Goal: Transaction & Acquisition: Purchase product/service

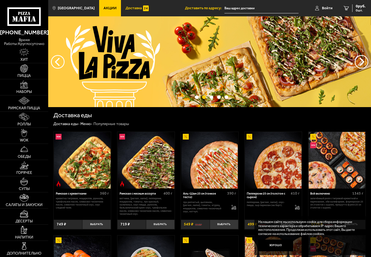
click at [132, 12] on link "Доставка" at bounding box center [137, 8] width 32 height 16
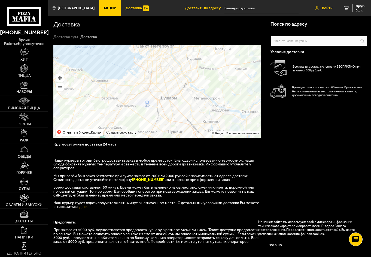
click at [327, 7] on span "Войти" at bounding box center [327, 8] width 11 height 4
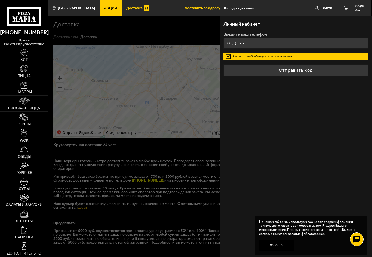
type input "+7 ( ) - -"
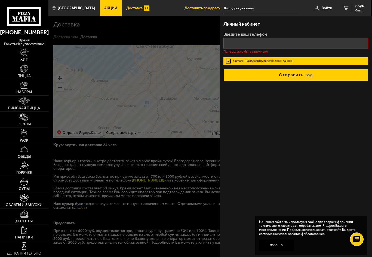
click at [269, 68] on form "Введите ваш телефон Поле должно быть заполнено Согласен на обработку персональн…" at bounding box center [295, 56] width 145 height 49
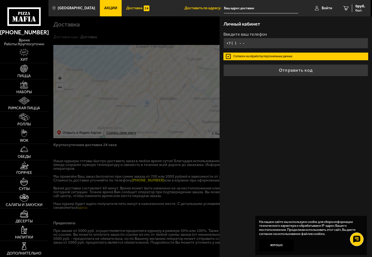
click at [248, 46] on input "+7 ( ) - -" at bounding box center [295, 43] width 145 height 11
click at [233, 44] on input "+7 ( ) - -" at bounding box center [295, 43] width 145 height 11
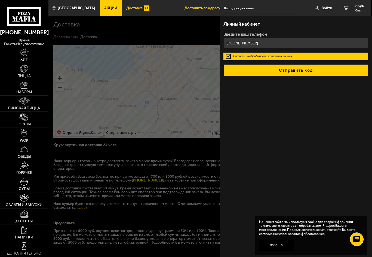
type input "+7 (967) 343-64-21"
click at [286, 70] on button "Отправить код" at bounding box center [295, 70] width 145 height 12
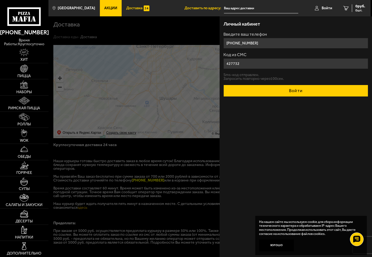
type input "427732"
click at [280, 90] on button "Войти" at bounding box center [295, 91] width 145 height 12
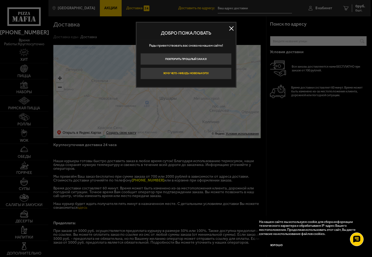
click at [227, 74] on button "Хочу чего-нибудь новенького!" at bounding box center [185, 73] width 91 height 12
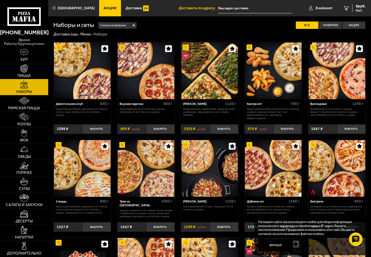
click at [29, 69] on link "Пицца" at bounding box center [24, 71] width 48 height 16
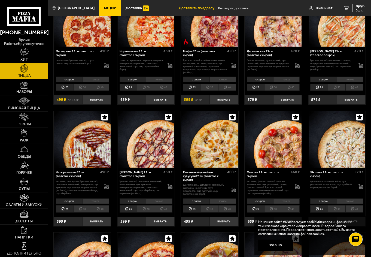
scroll to position [599, 0]
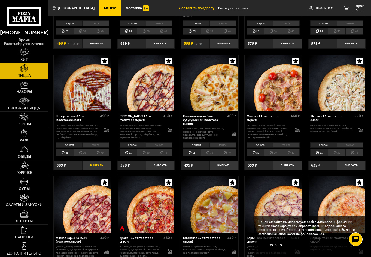
click at [94, 167] on button "Выбрать" at bounding box center [96, 165] width 29 height 10
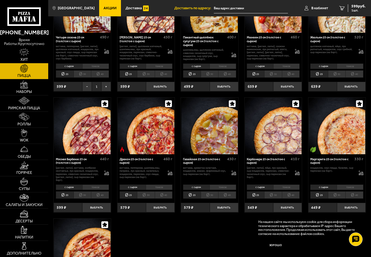
scroll to position [680, 0]
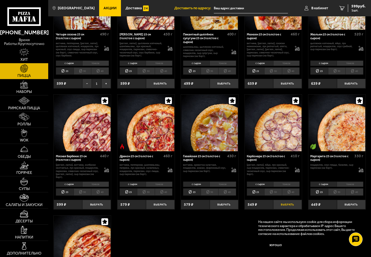
click at [291, 204] on button "Выбрать" at bounding box center [287, 204] width 29 height 10
click at [93, 204] on button "Выбрать" at bounding box center [96, 204] width 29 height 10
click at [359, 7] on span "1365 руб." at bounding box center [357, 6] width 16 height 4
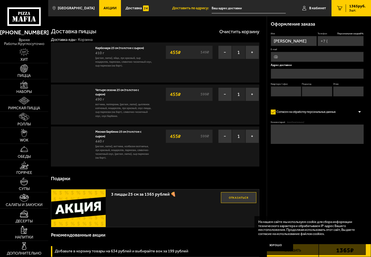
type input "+7 (967) 343-64-21"
type input "Россия, Санкт-Петербург, улица Доблести, 28к1"
type input "148"
type input "2"
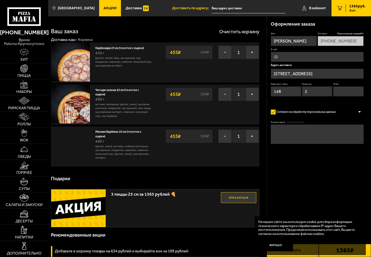
type input "улица Доблести, 28к1"
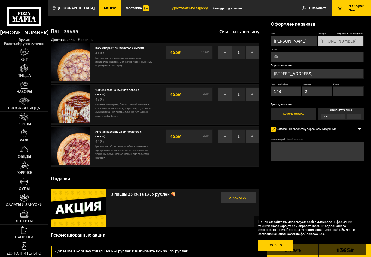
click at [285, 241] on button "Хорошо" at bounding box center [275, 245] width 35 height 12
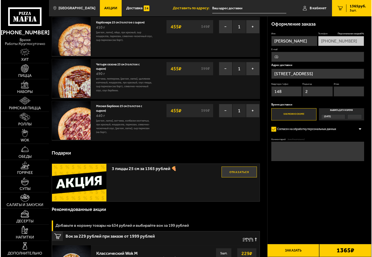
scroll to position [27, 0]
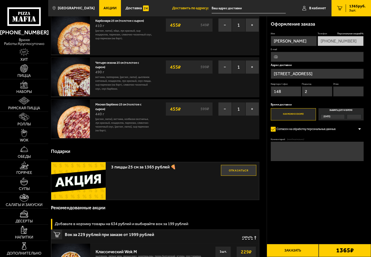
click at [336, 93] on input "Этаж" at bounding box center [348, 91] width 30 height 10
type input "11"
type input "yanec148@mail.ru"
click at [329, 183] on form "Имя Ян Телефон Персональная скидка 0 % +7 (967) 343-64-21 E-mail yanec148@mail.…" at bounding box center [316, 108] width 93 height 152
click at [285, 249] on button "Заказать" at bounding box center [292, 250] width 52 height 13
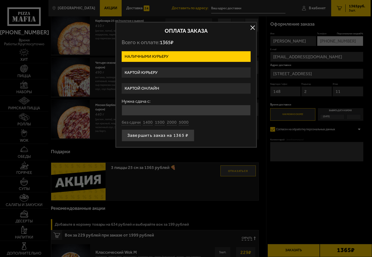
click at [180, 71] on label "Картой курьеру" at bounding box center [186, 72] width 129 height 11
click at [0, 0] on input "Картой курьеру" at bounding box center [0, 0] width 0 height 0
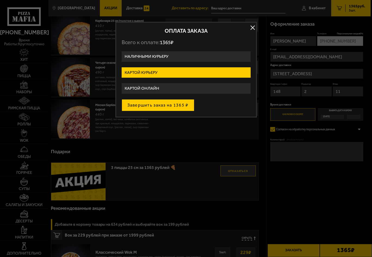
click at [164, 110] on button "Завершить заказ на 1365 ₽" at bounding box center [158, 105] width 73 height 12
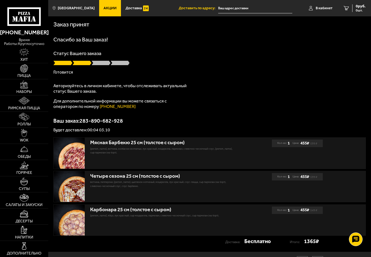
click at [346, 30] on div "Заказ принят" at bounding box center [209, 23] width 312 height 15
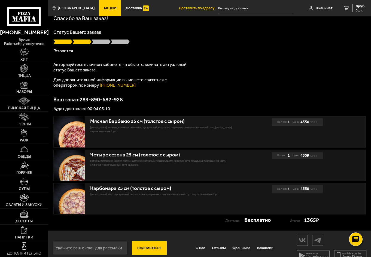
scroll to position [30, 0]
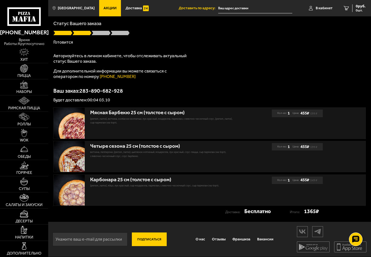
click at [220, 18] on div "Спасибо за Ваш заказ! Статус Вашего заказа Готовится Авторизуйтесь в личном каб…" at bounding box center [209, 54] width 312 height 95
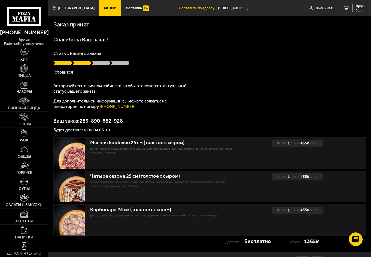
click at [171, 79] on div "Спасибо за Ваш заказ! Статус Вашего заказа Готовится Авторизуйтесь в личном каб…" at bounding box center [209, 84] width 312 height 95
click at [174, 124] on div "Ваш заказ: 283-890-682-928 Будет доставлен: 00:04 03.10" at bounding box center [209, 125] width 312 height 14
click at [201, 83] on div "Спасибо за Ваш заказ! Статус Вашего заказа В пути Авторизуйтесь в личном кабине…" at bounding box center [209, 84] width 312 height 95
click at [175, 73] on p "В пути" at bounding box center [209, 72] width 312 height 4
click at [146, 104] on p "Для дополнительной информации вы можете связаться с оператором по номеру (812) …" at bounding box center [121, 103] width 136 height 11
